Goal: Check status: Check status

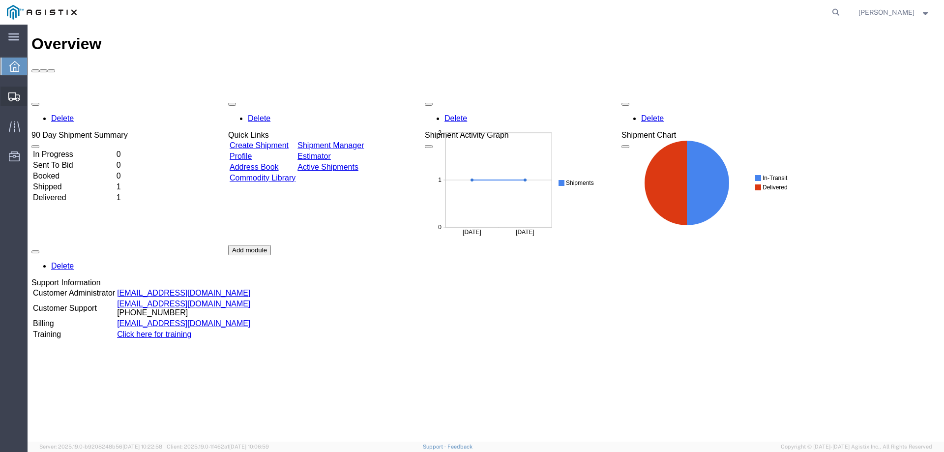
click at [34, 99] on span "Shipments" at bounding box center [30, 97] width 7 height 20
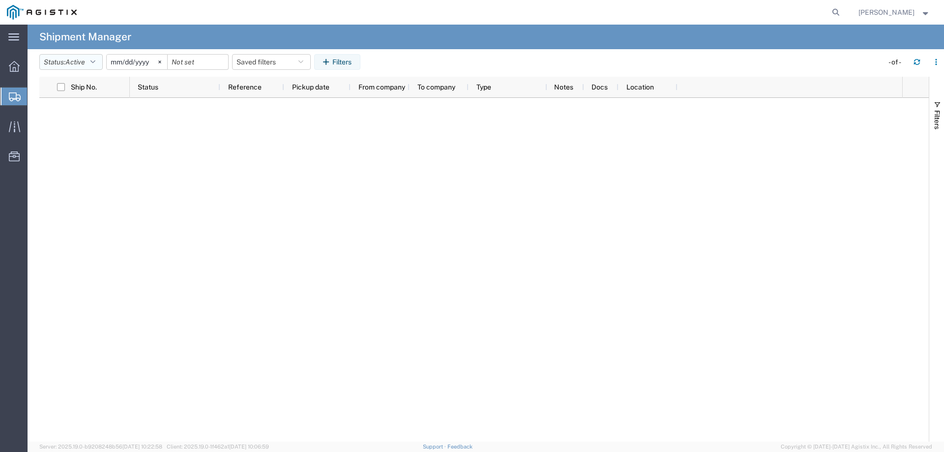
click at [92, 64] on button "Status: Active" at bounding box center [70, 62] width 63 height 16
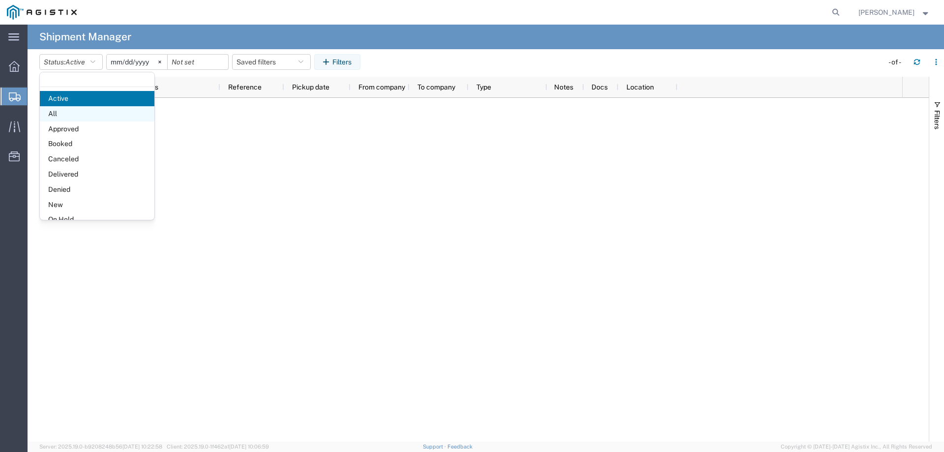
click at [65, 113] on span "All" at bounding box center [97, 113] width 115 height 15
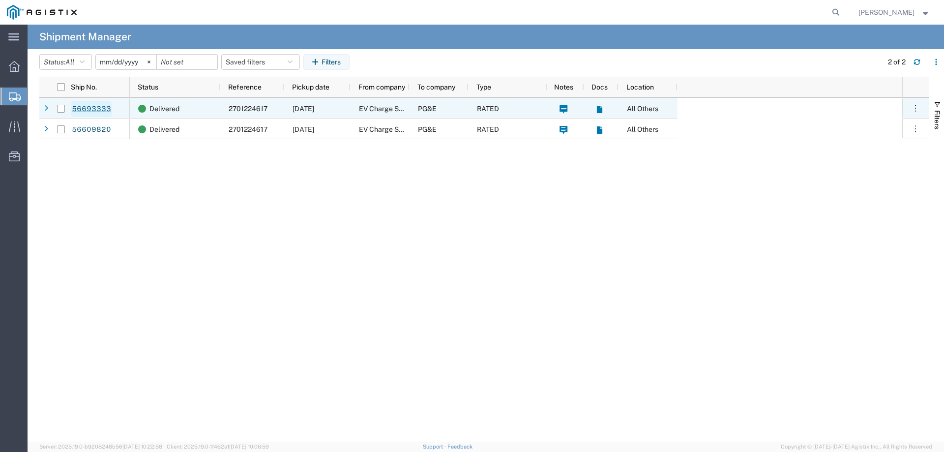
click at [91, 110] on link "56693333" at bounding box center [91, 109] width 40 height 16
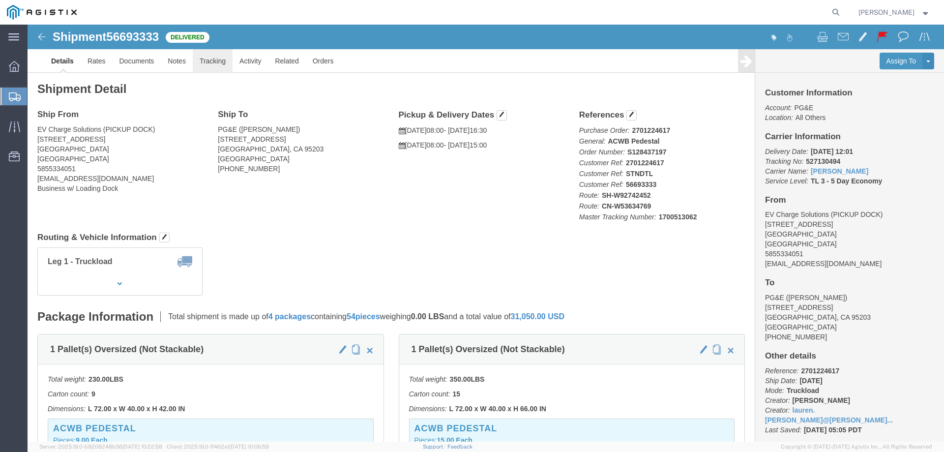
click link "Tracking"
